Goal: Check status: Check status

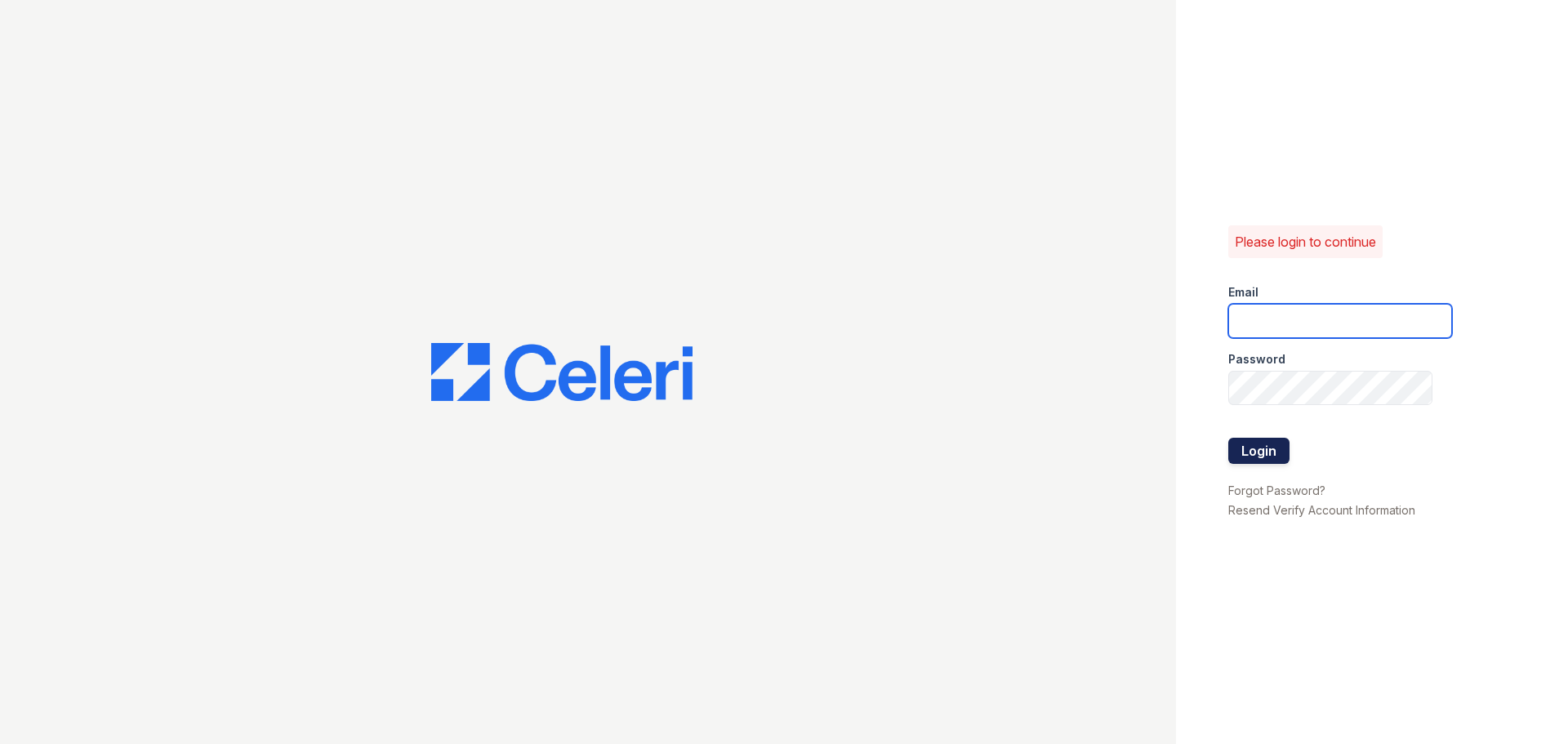
type input "[EMAIL_ADDRESS][DOMAIN_NAME]"
click at [1261, 447] on button "Login" at bounding box center [1258, 451] width 61 height 26
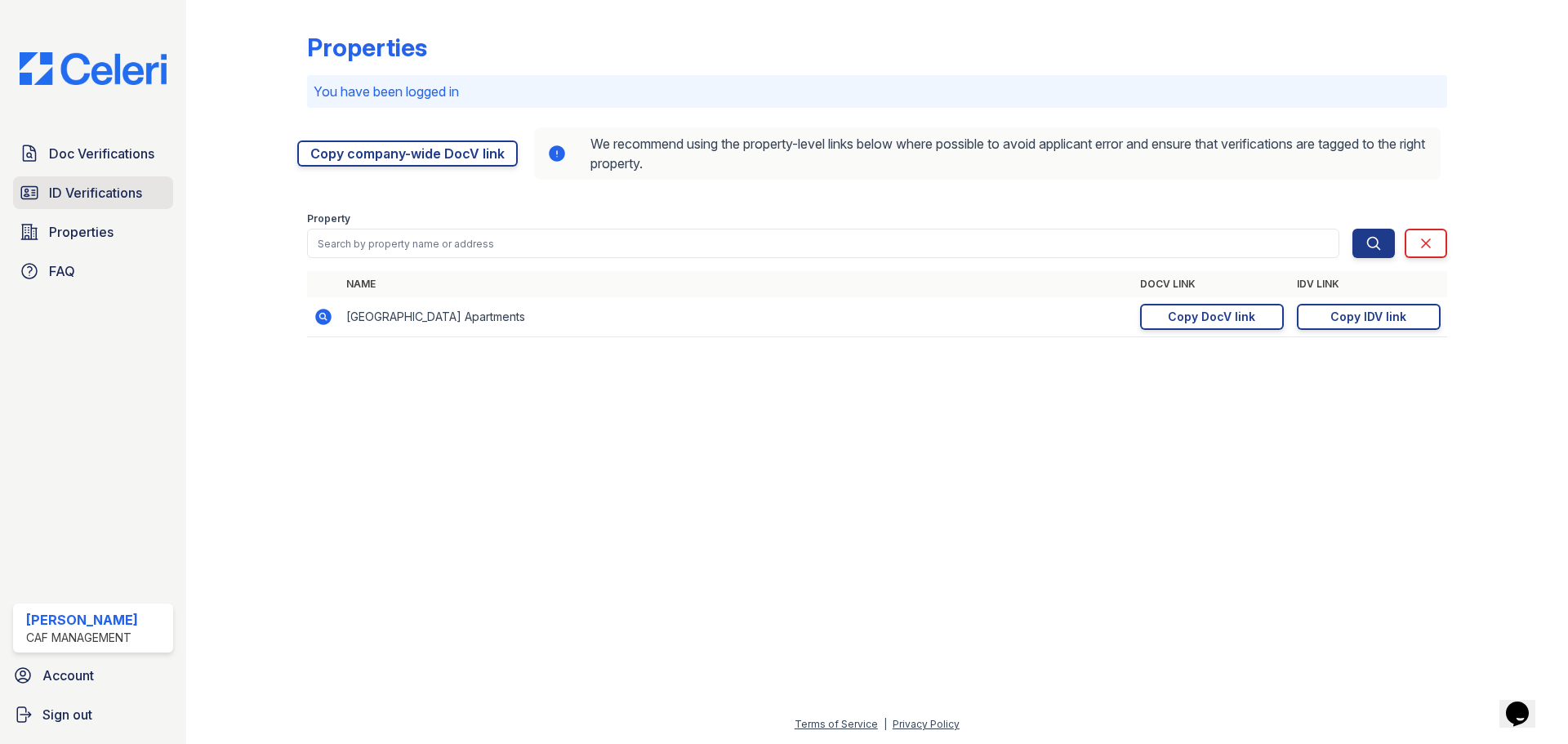
click at [74, 205] on link "ID Verifications" at bounding box center [93, 193] width 160 height 33
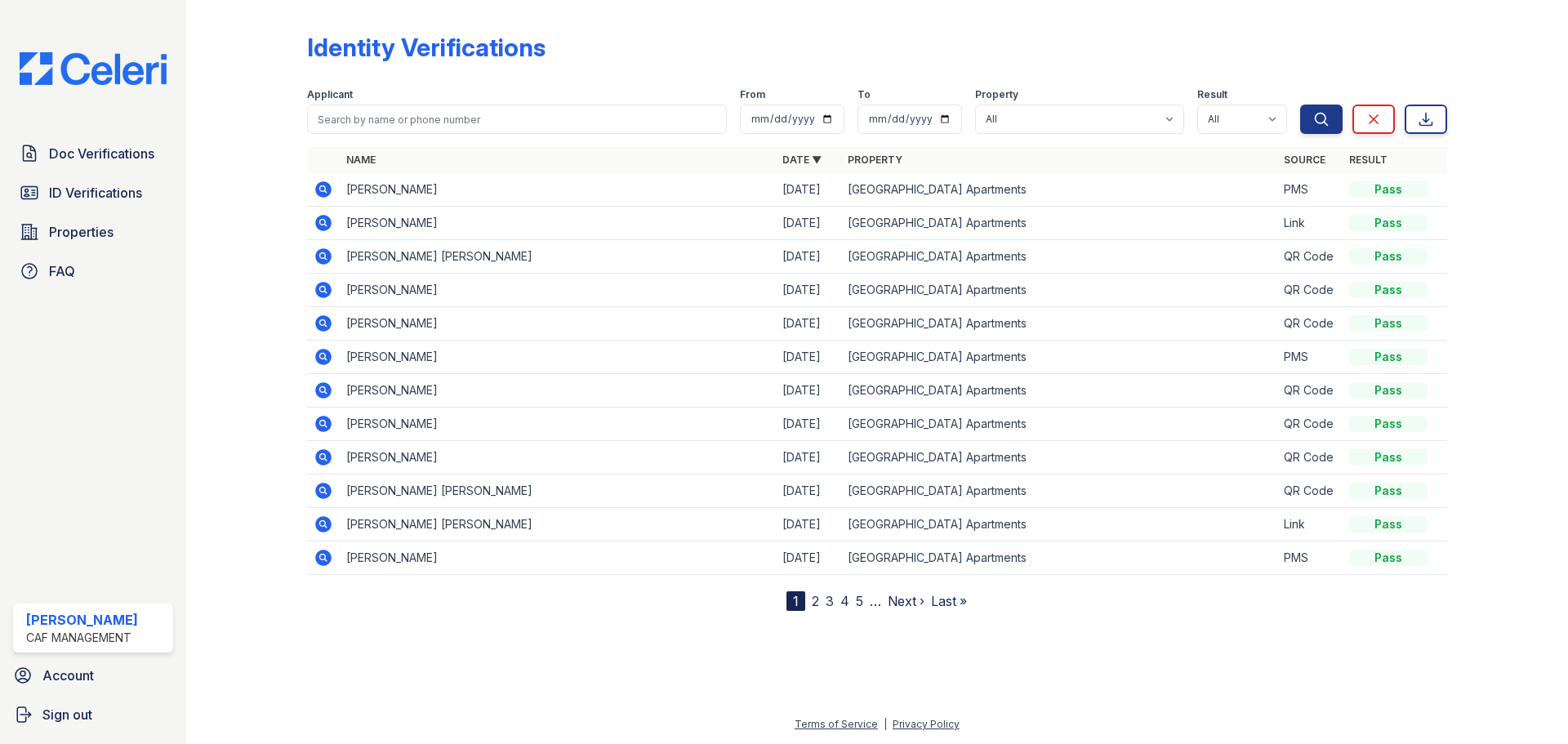
click at [372, 249] on td "NAYANI LORRAINE BRANTLEY" at bounding box center [558, 256] width 436 height 34
click at [404, 126] on input "search" at bounding box center [517, 120] width 420 height 29
type input "bUTLER"
click at [1300, 105] on button "Search" at bounding box center [1320, 120] width 42 height 29
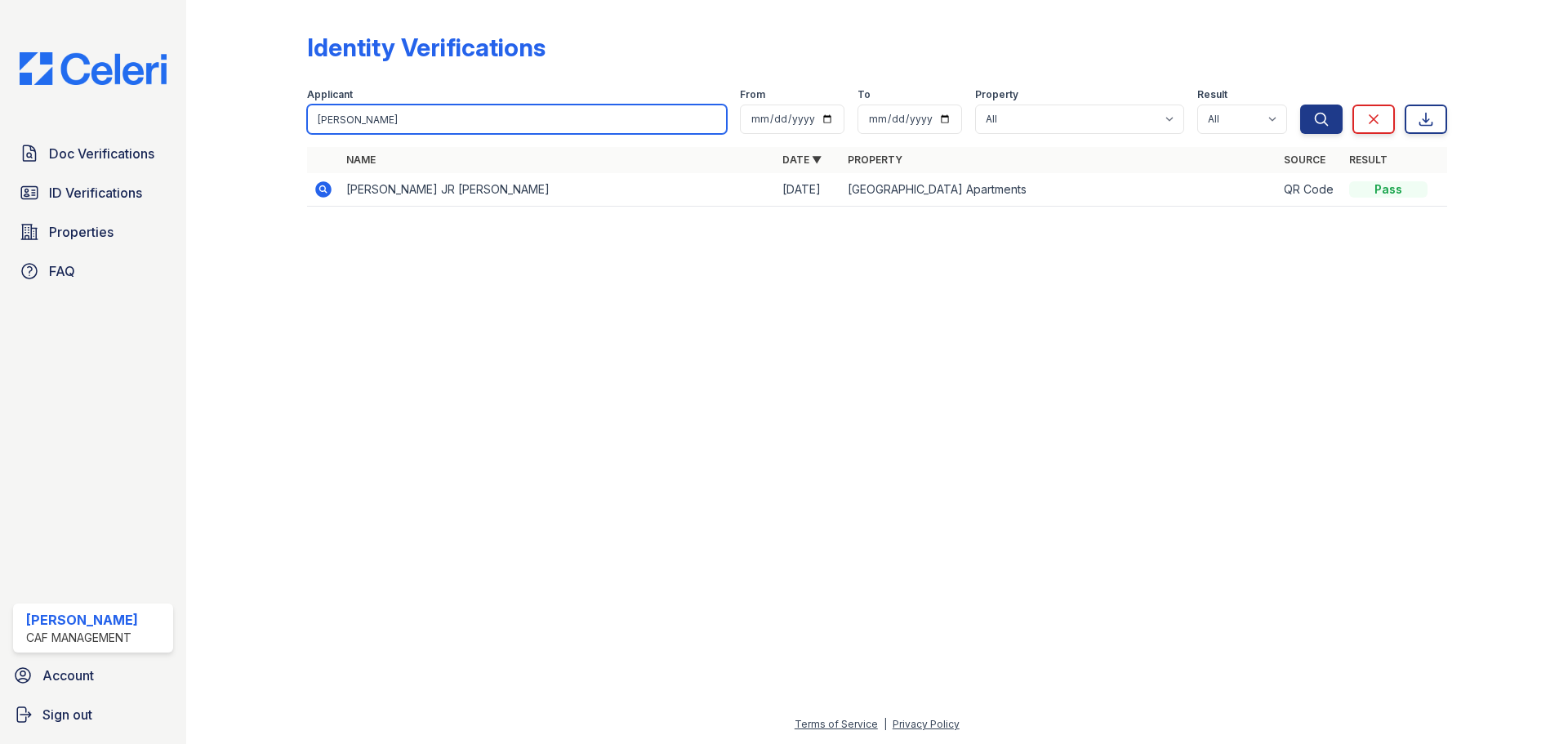
drag, startPoint x: 411, startPoint y: 121, endPoint x: 107, endPoint y: 102, distance: 304.6
click at [107, 102] on div "Doc Verifications ID Verifications Properties FAQ Destinee Jimenez CAF Manageme…" at bounding box center [784, 372] width 1568 height 744
type input "Butler"
click at [1300, 105] on button "Search" at bounding box center [1320, 120] width 42 height 29
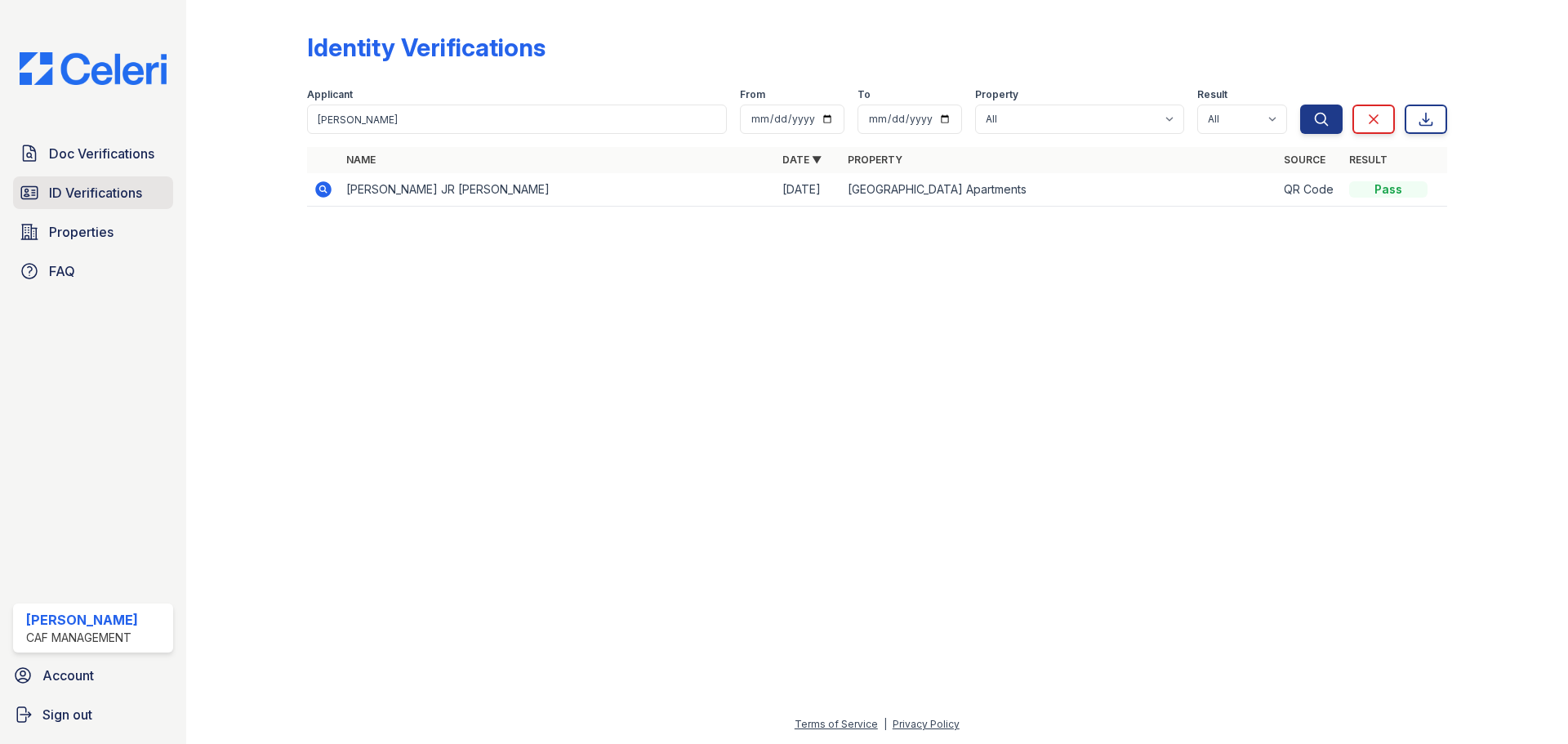
click at [45, 182] on link "ID Verifications" at bounding box center [93, 193] width 160 height 33
